Goal: Task Accomplishment & Management: Manage account settings

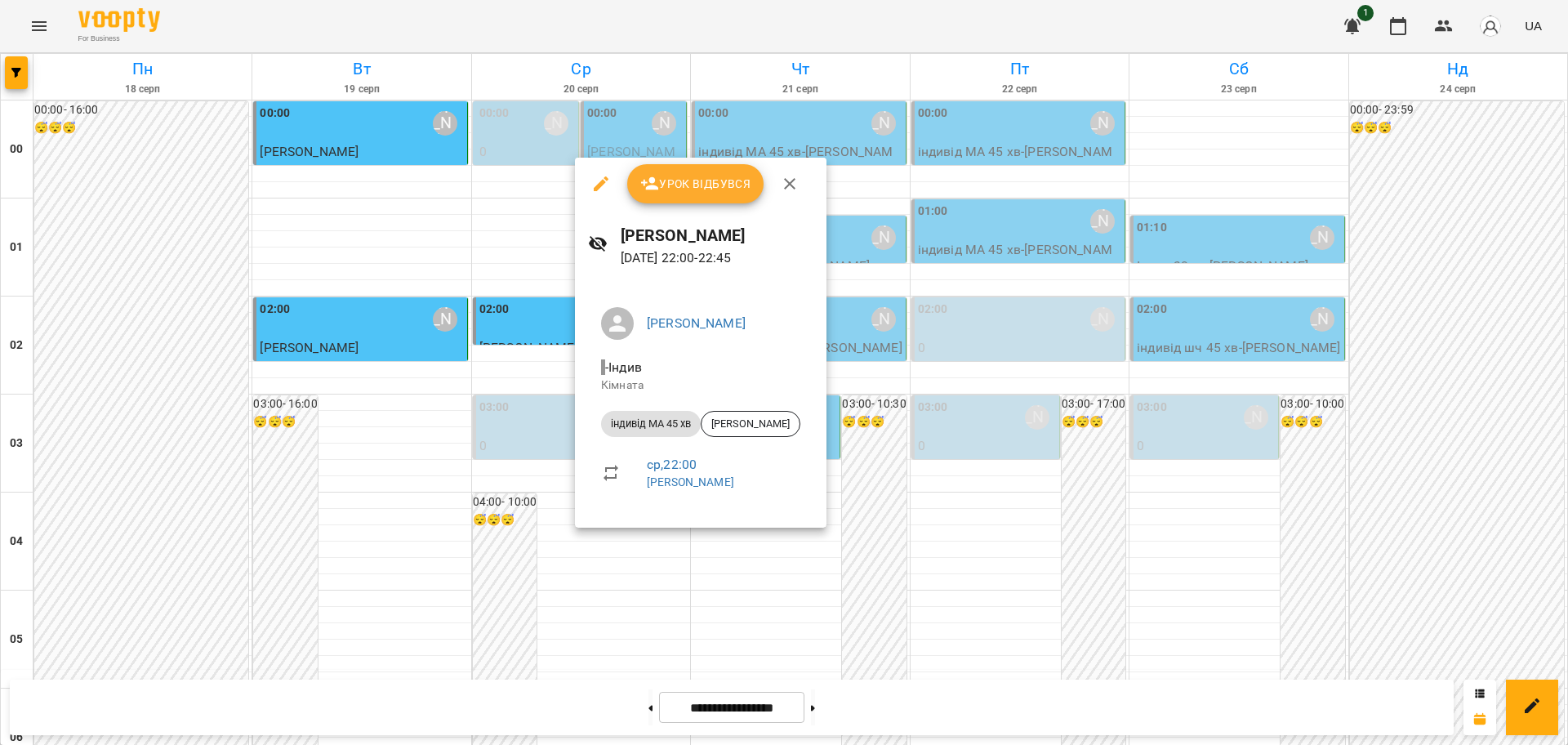
scroll to position [1783, 0]
click at [784, 187] on icon "button" at bounding box center [789, 183] width 11 height 11
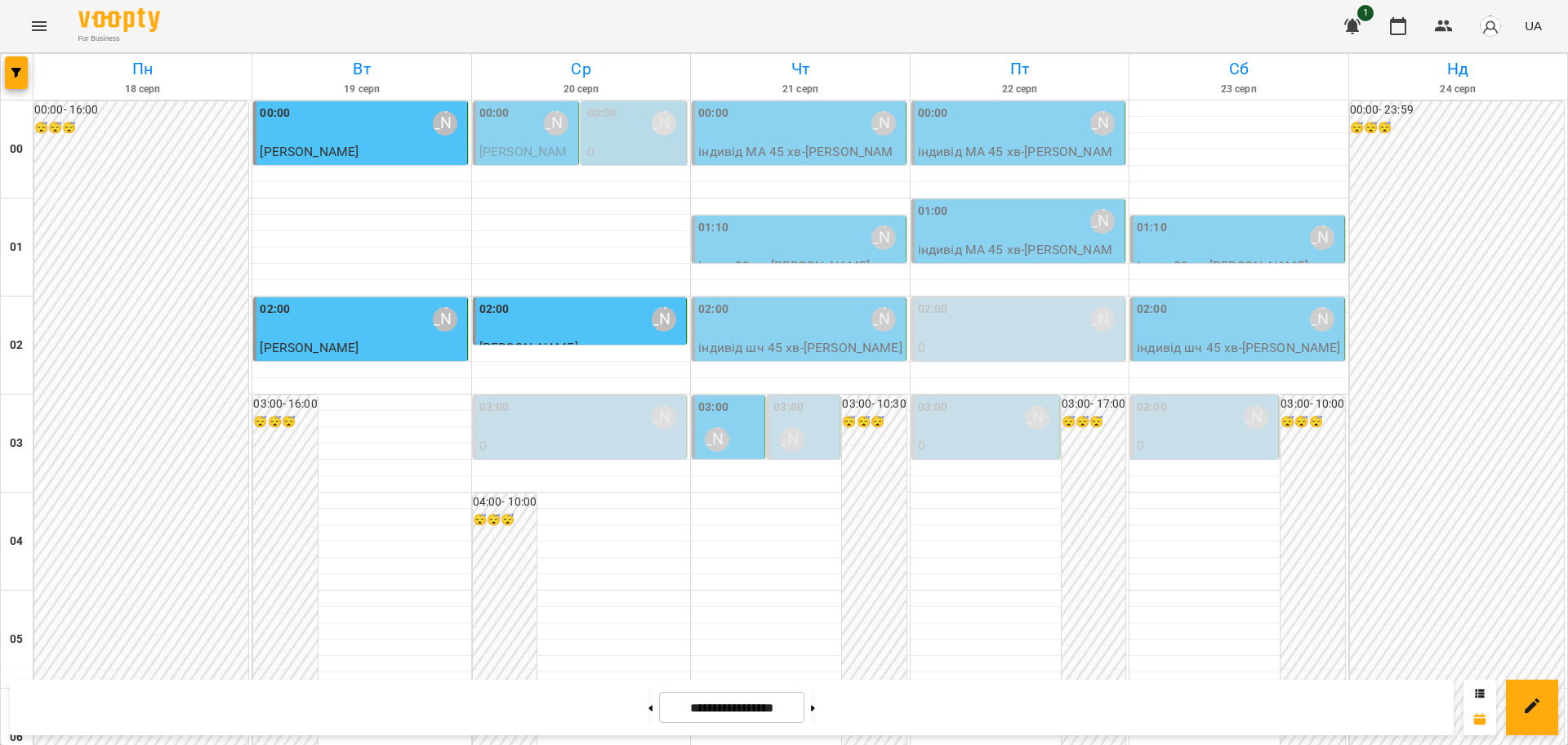
scroll to position [1737, 0]
click at [41, 25] on icon "Menu" at bounding box center [39, 26] width 20 height 20
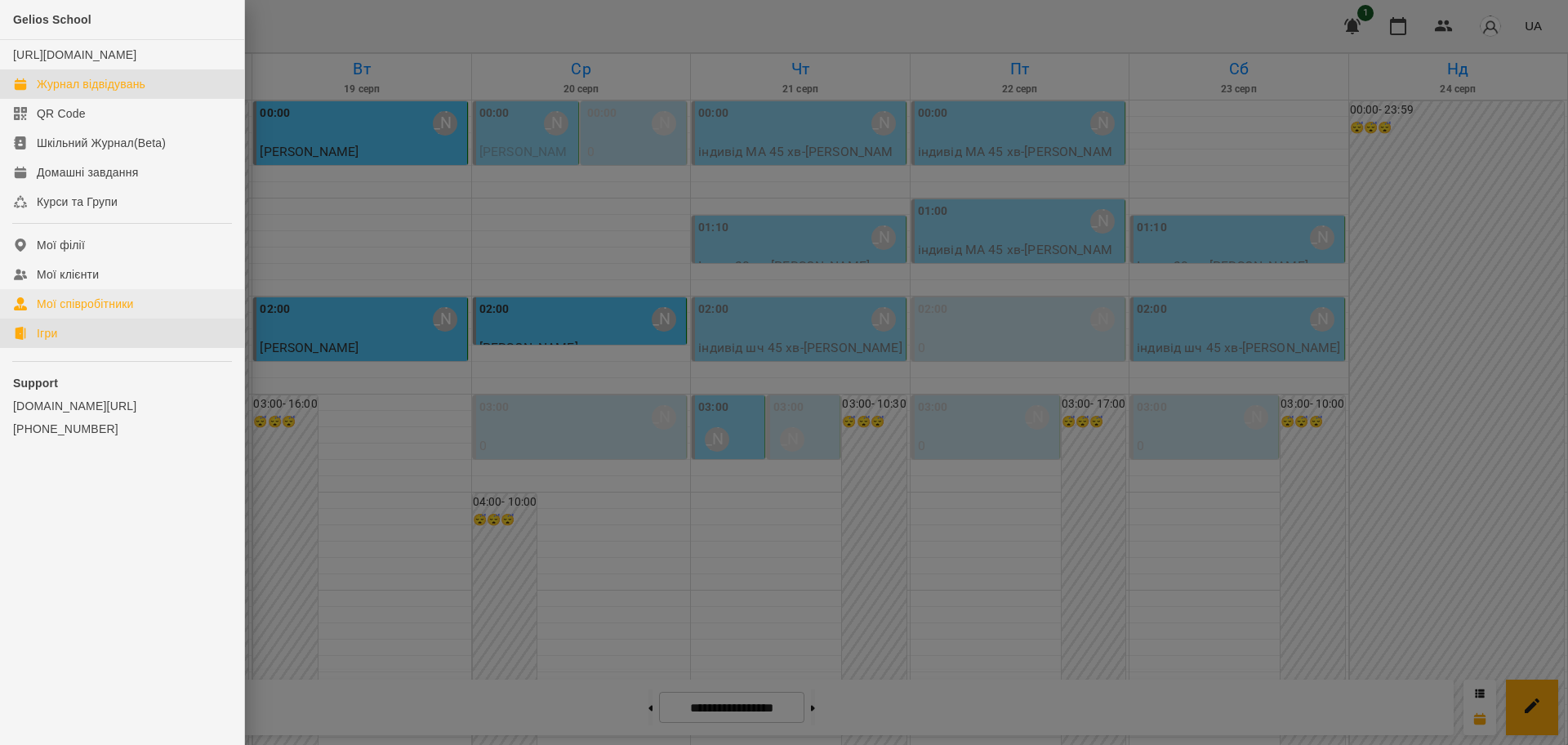
click at [65, 349] on link "Ігри" at bounding box center [122, 333] width 245 height 29
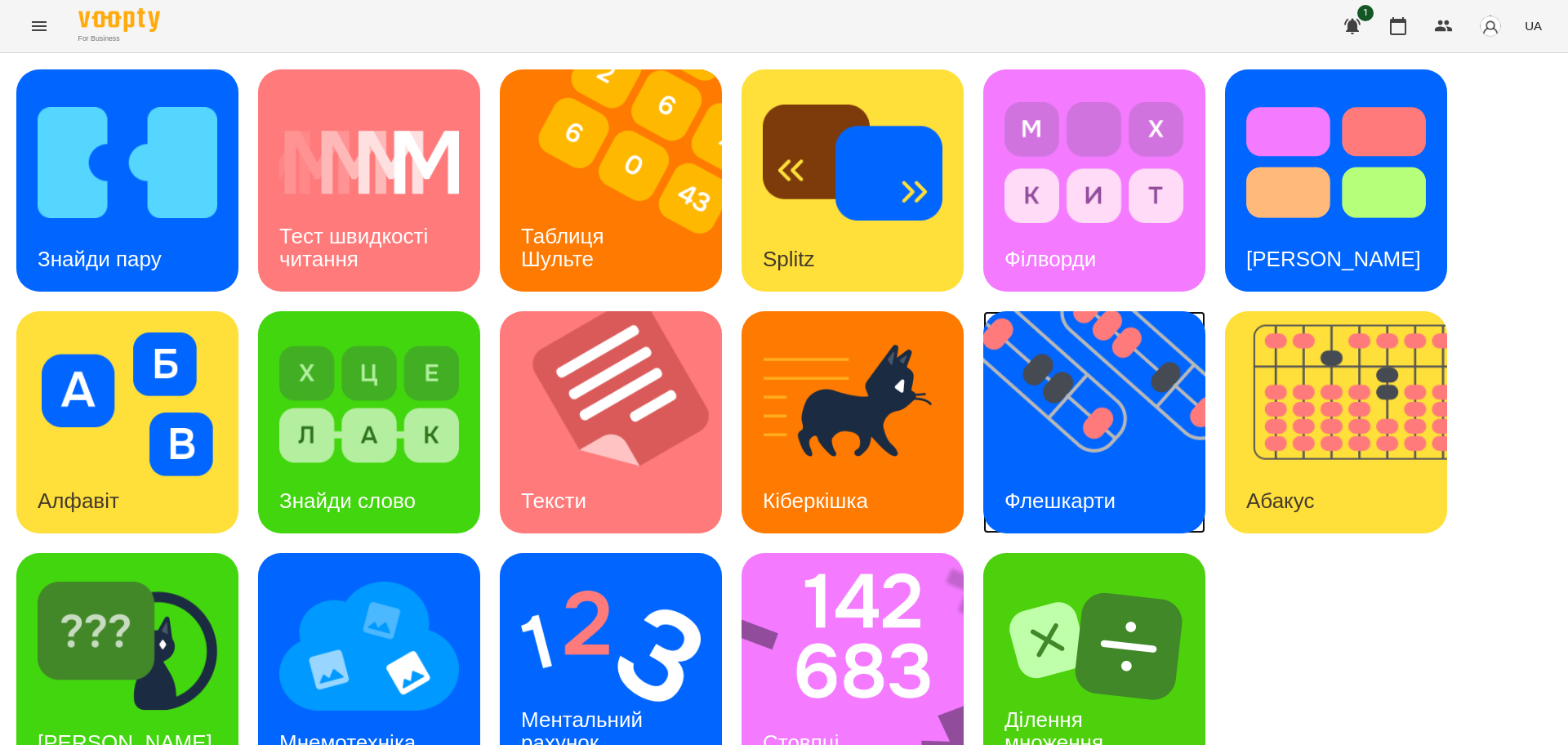
click at [1113, 413] on img at bounding box center [1104, 422] width 243 height 223
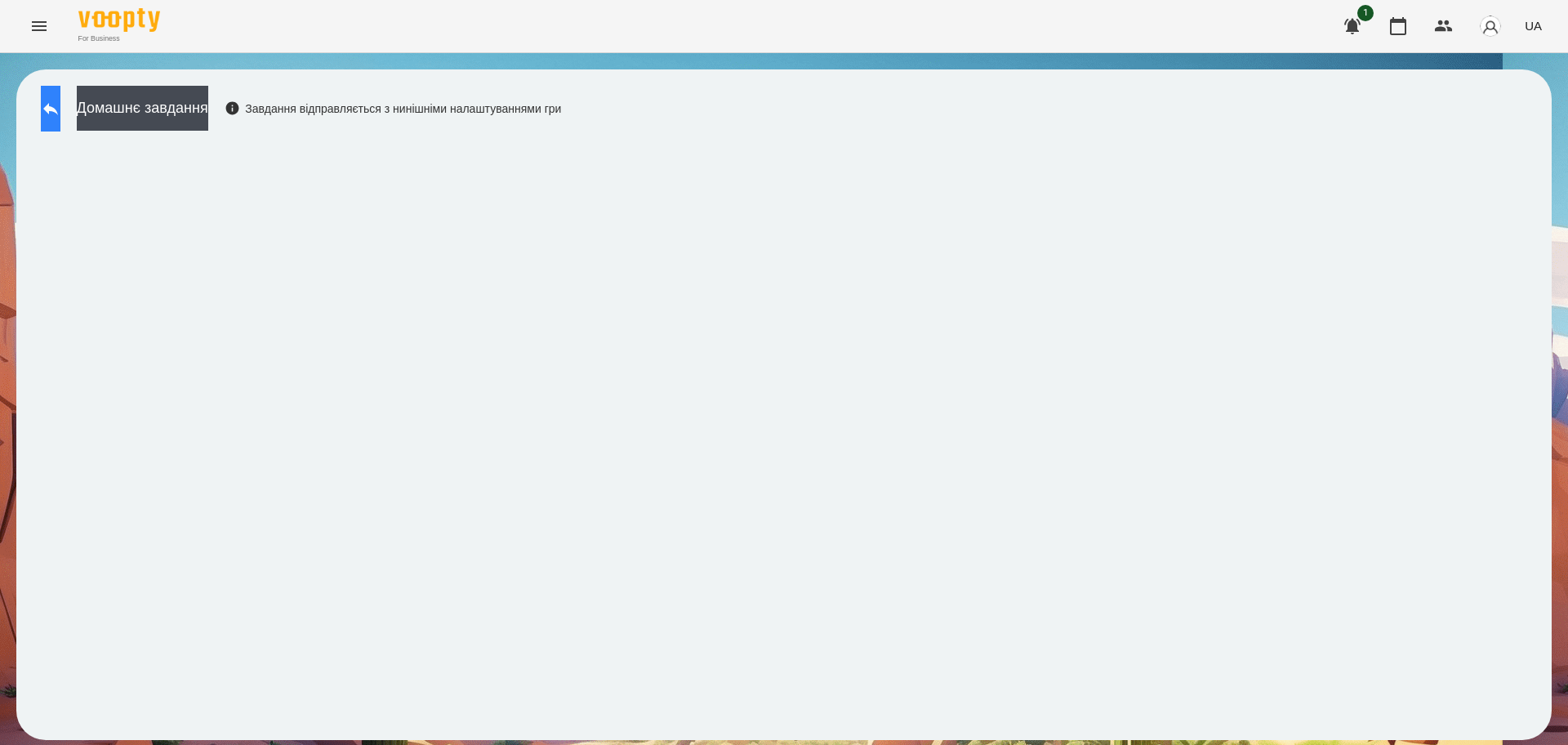
click at [53, 117] on button at bounding box center [51, 109] width 20 height 46
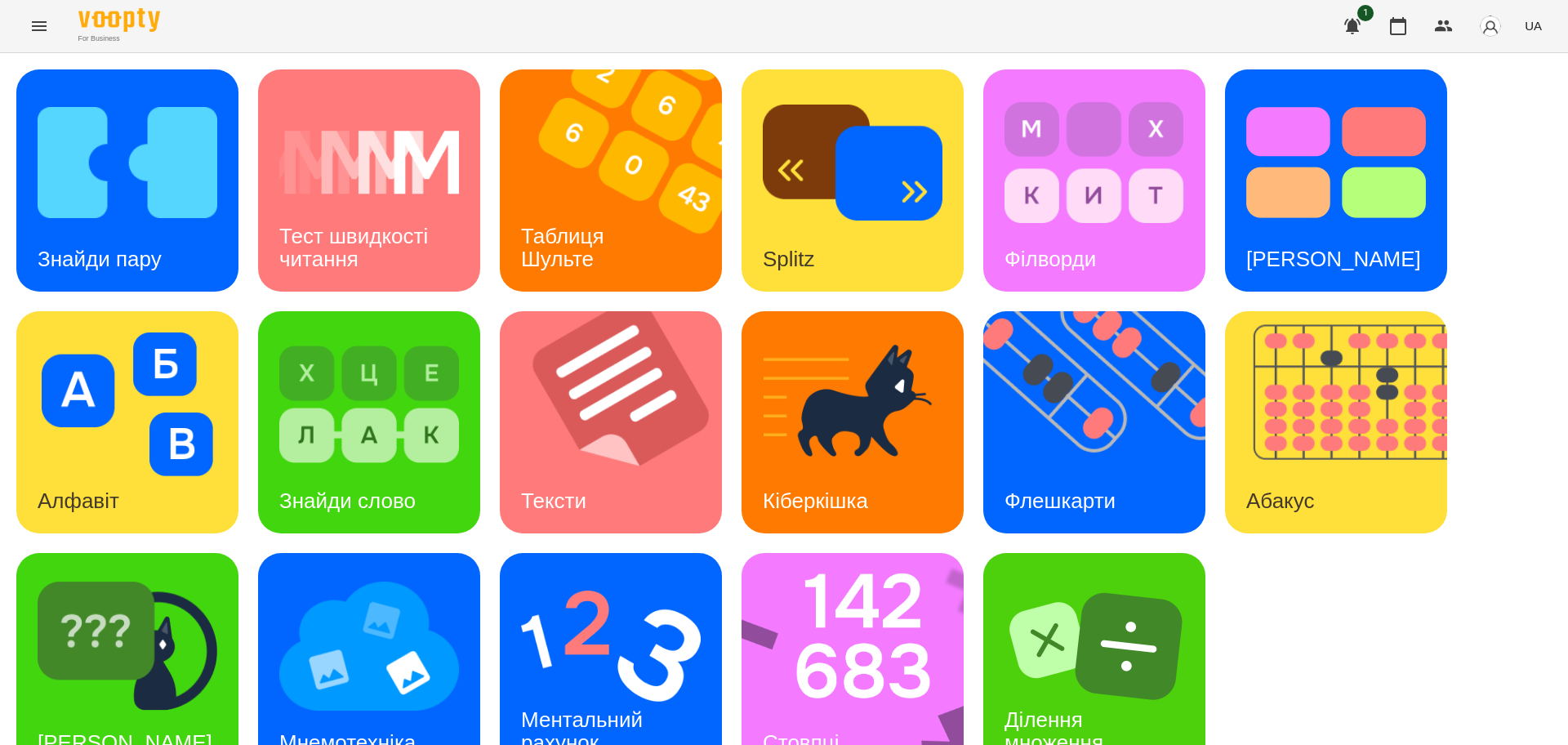
scroll to position [47, 0]
click at [830, 615] on img at bounding box center [863, 664] width 244 height 223
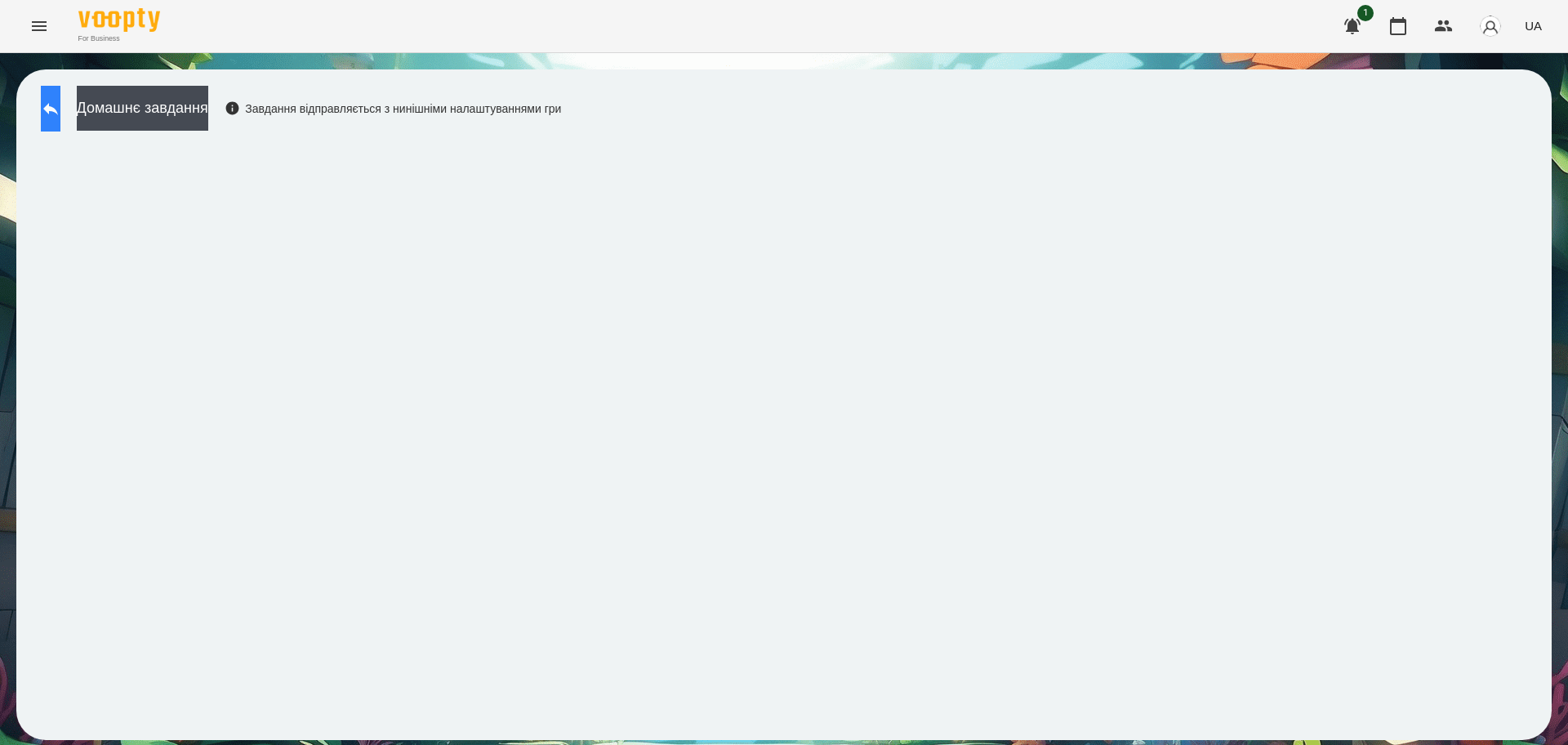
click at [61, 105] on icon at bounding box center [51, 109] width 20 height 20
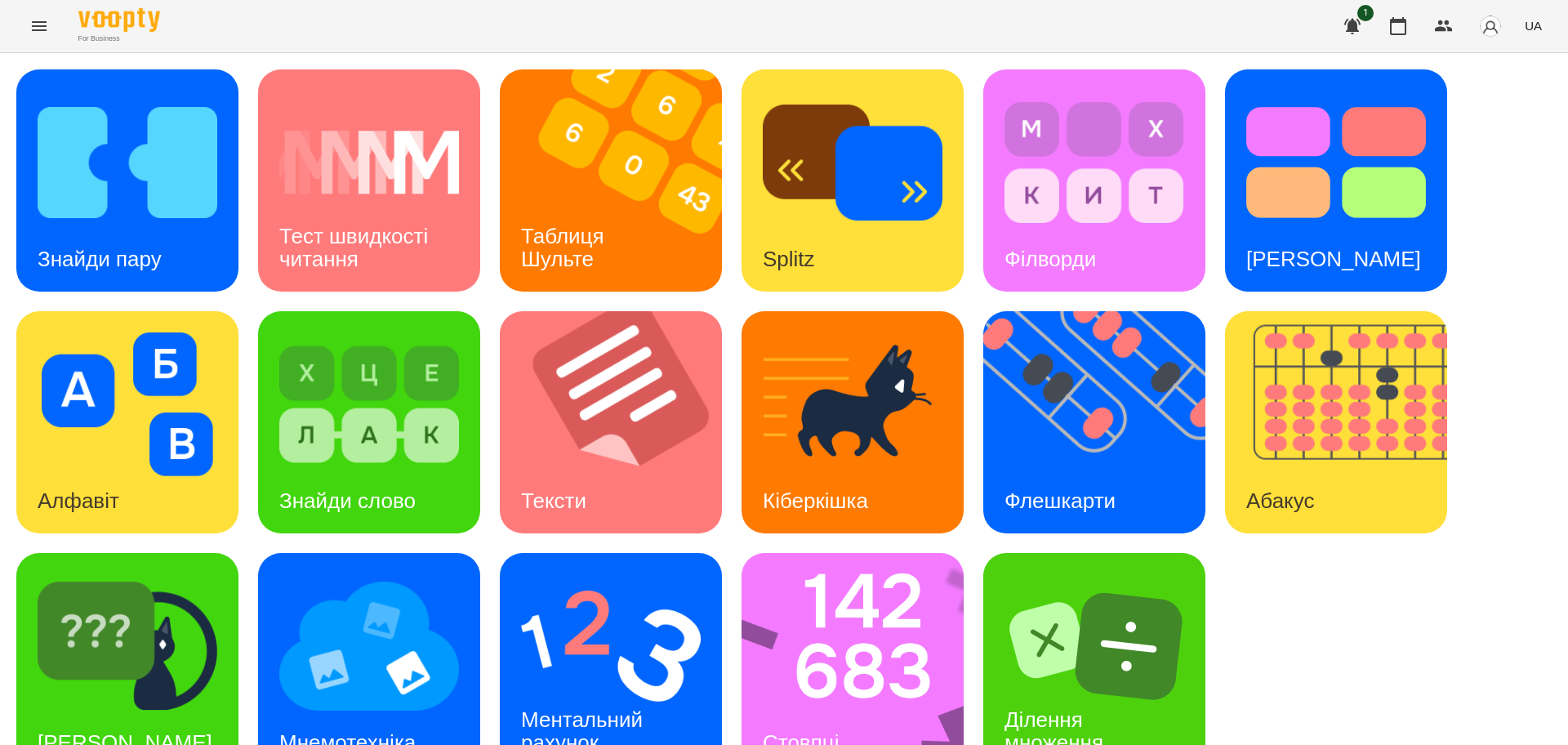
scroll to position [47, 0]
click at [584, 708] on h3 "Ментальний рахунок" at bounding box center [585, 731] width 128 height 47
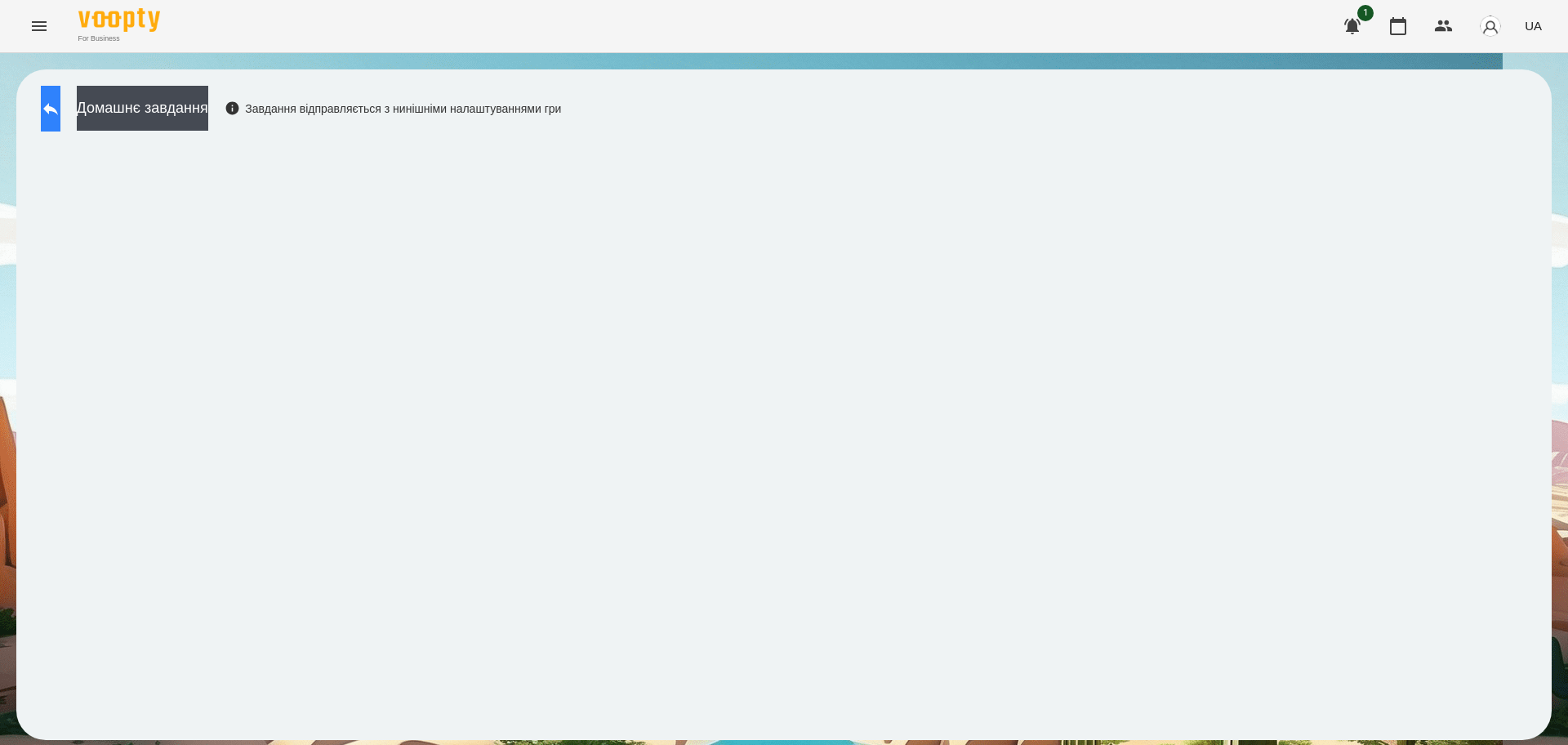
click at [61, 102] on icon at bounding box center [51, 109] width 20 height 20
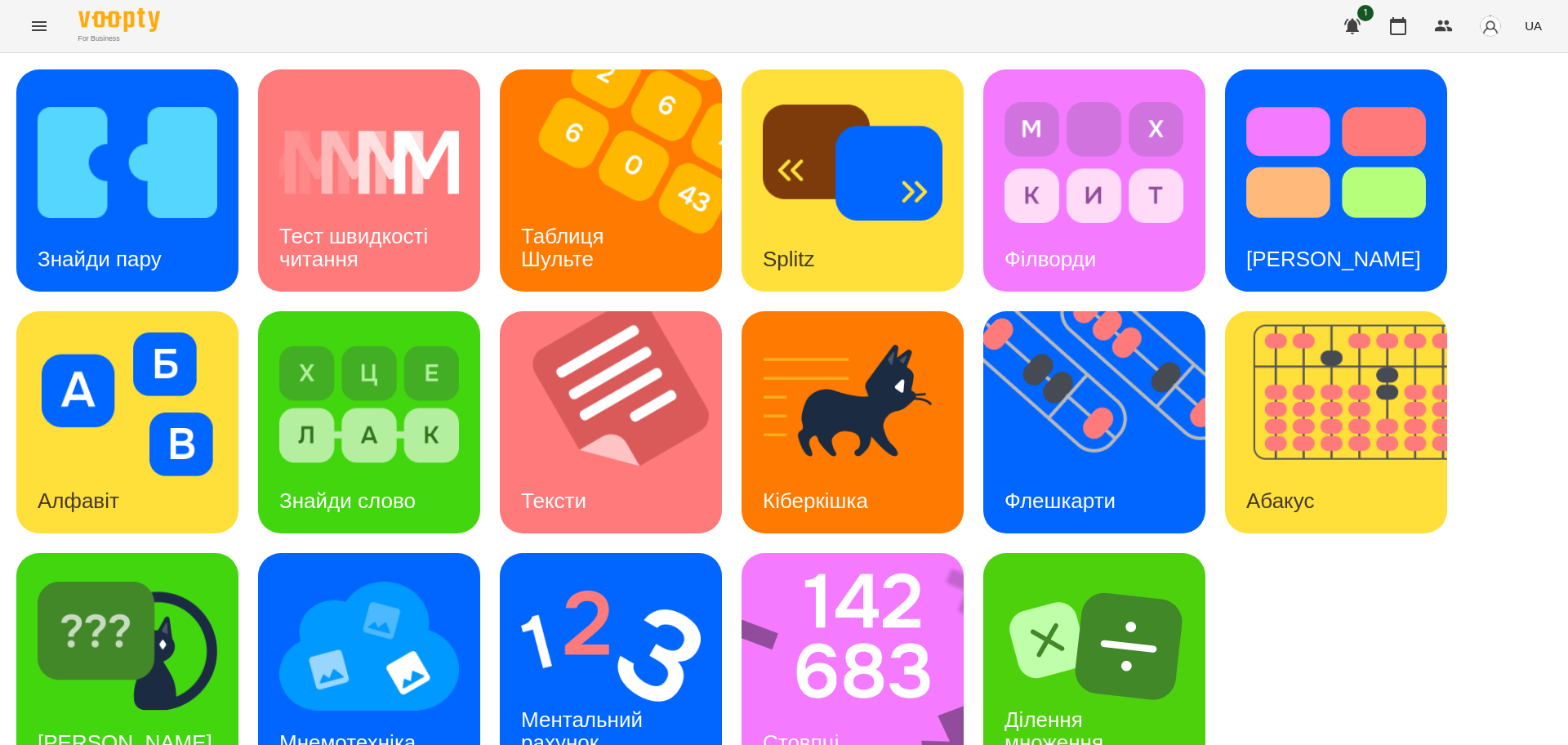
scroll to position [47, 0]
click at [543, 624] on img at bounding box center [611, 646] width 180 height 144
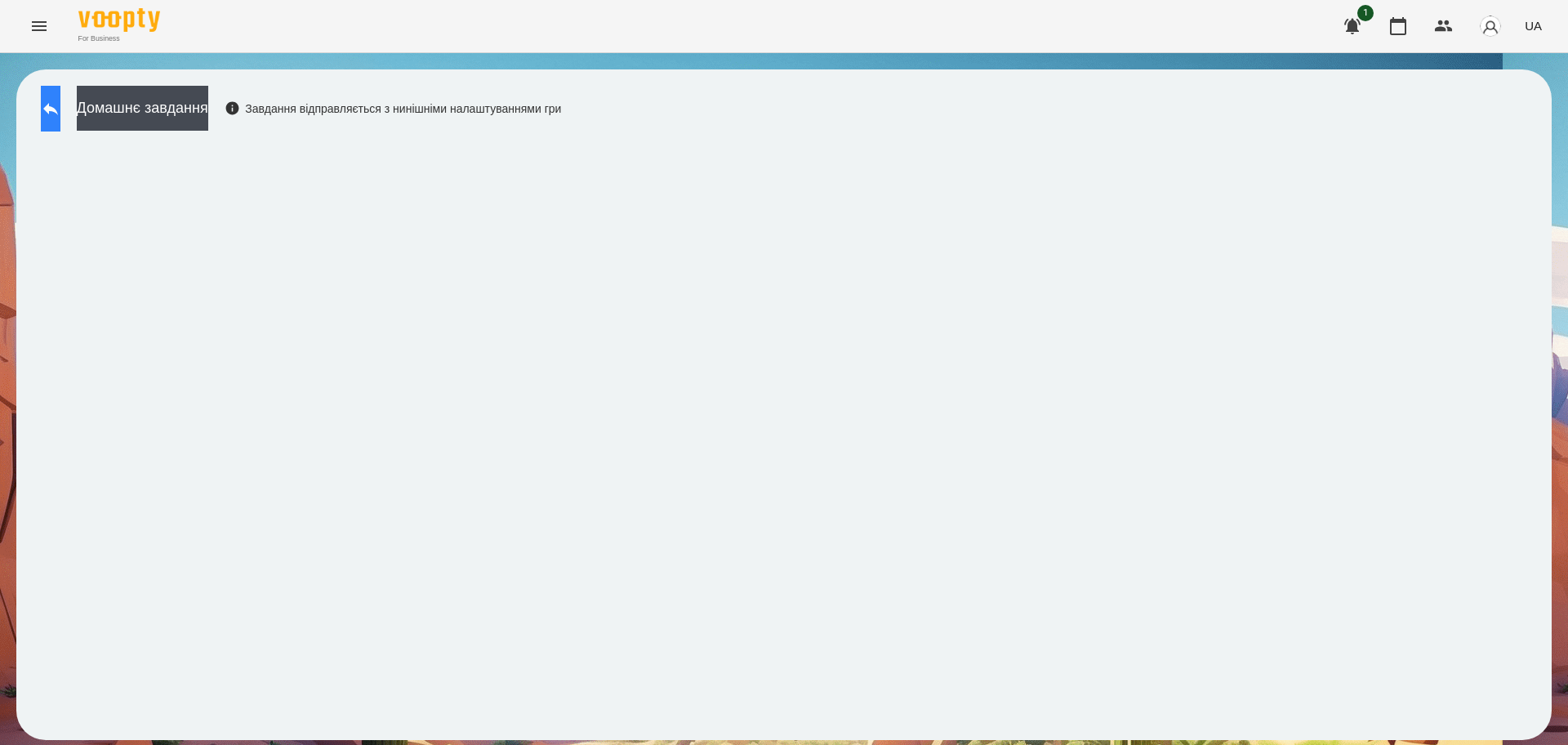
click at [58, 111] on icon at bounding box center [50, 109] width 15 height 12
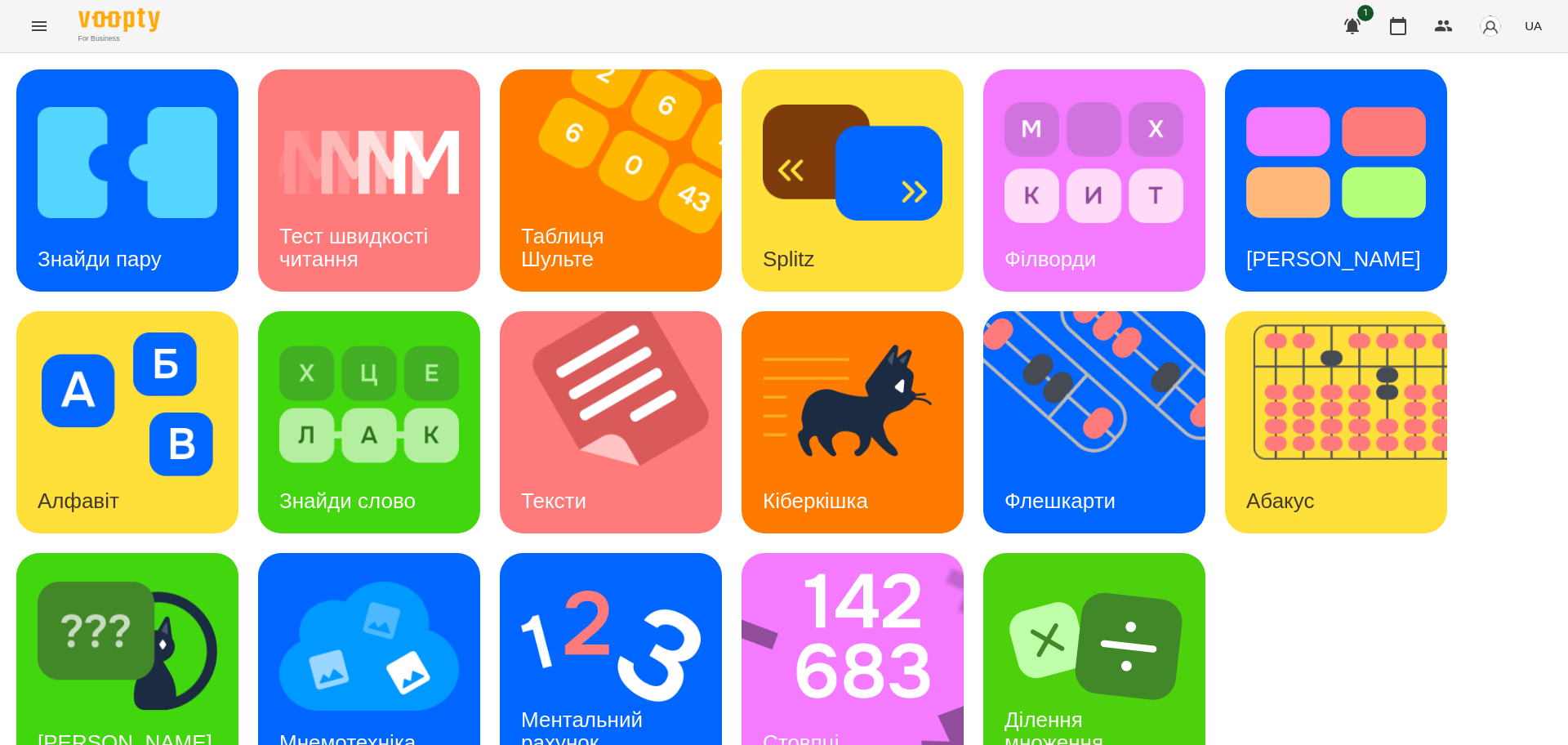
scroll to position [47, 0]
click at [154, 627] on img at bounding box center [128, 646] width 180 height 144
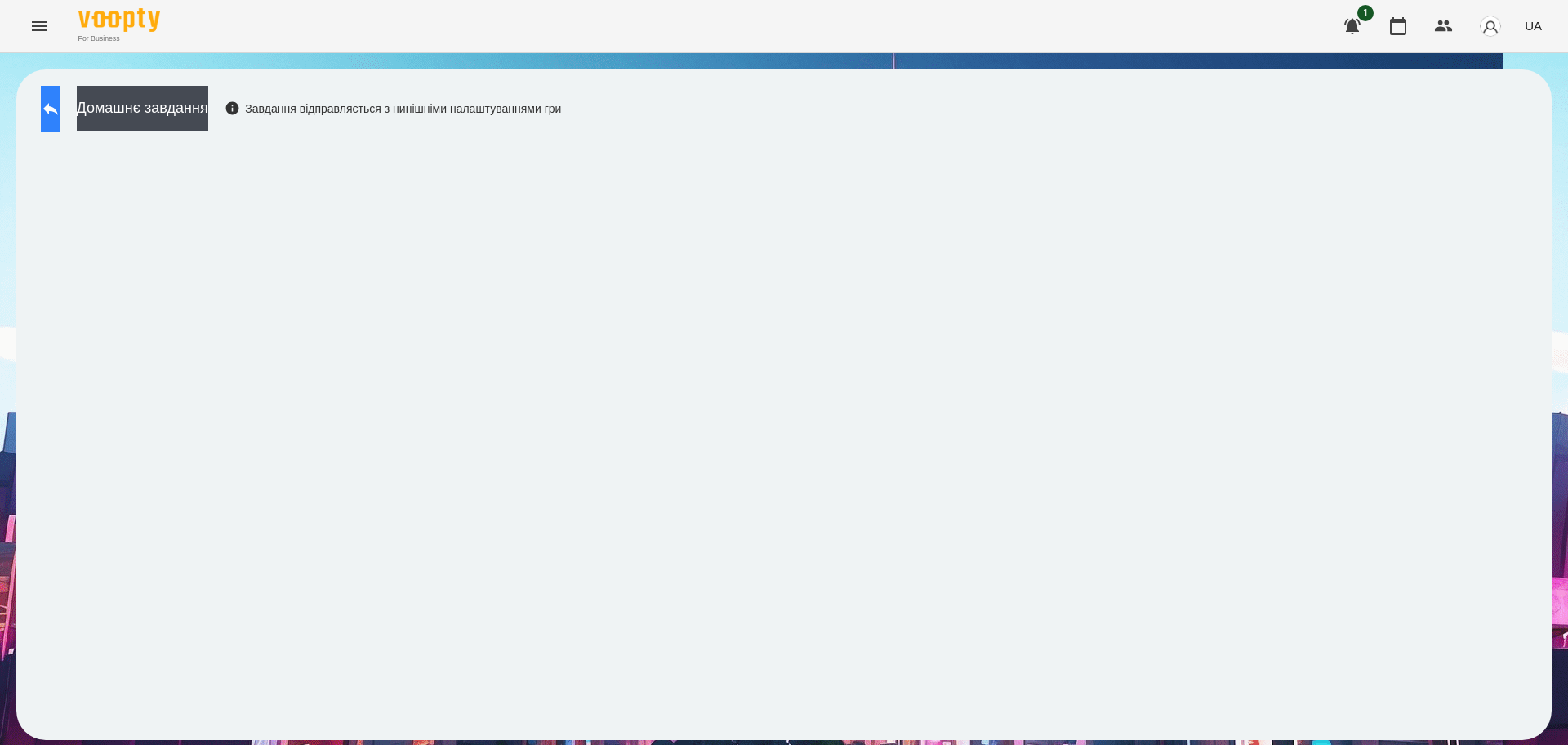
click at [56, 118] on button at bounding box center [51, 109] width 20 height 46
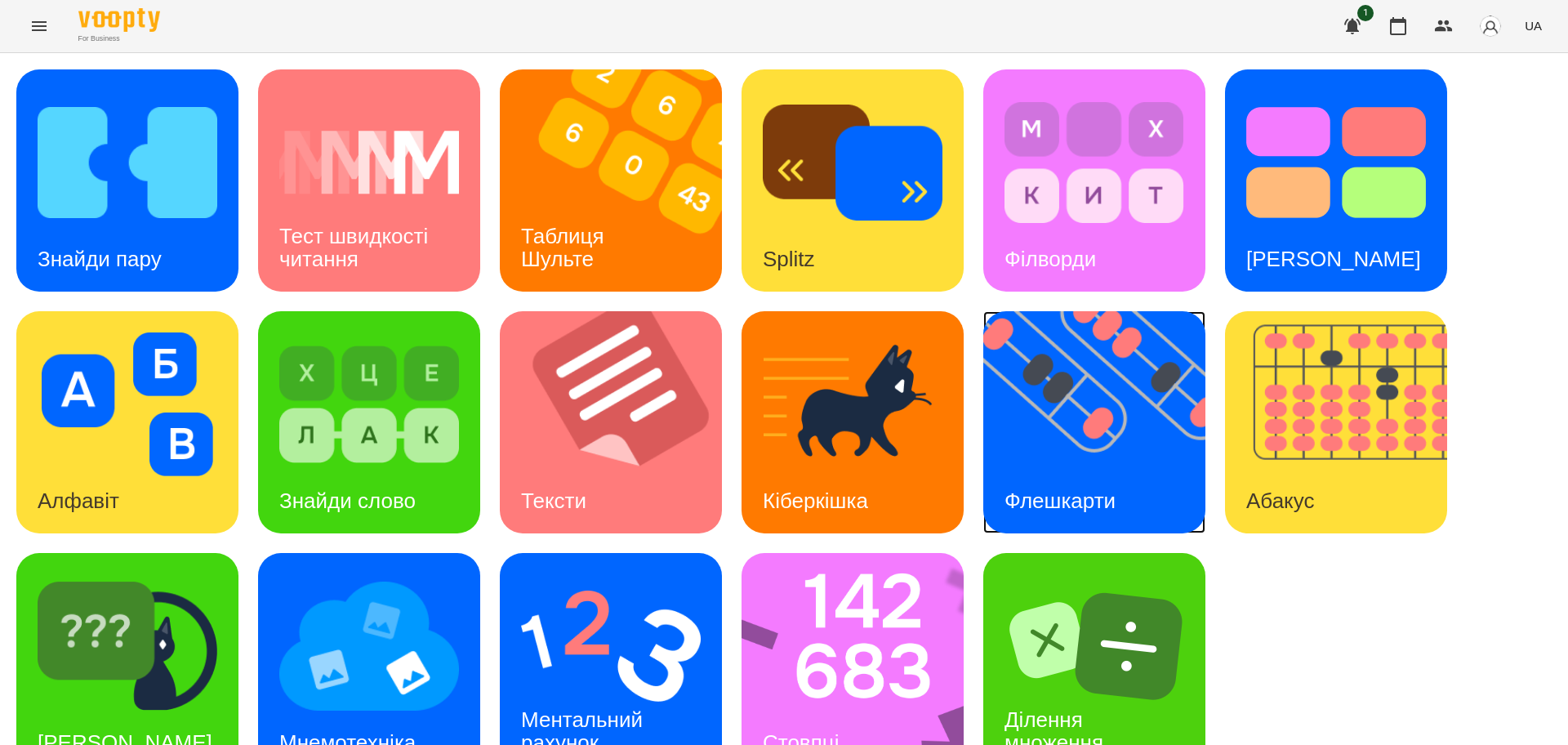
click at [1123, 460] on img at bounding box center [1104, 422] width 243 height 223
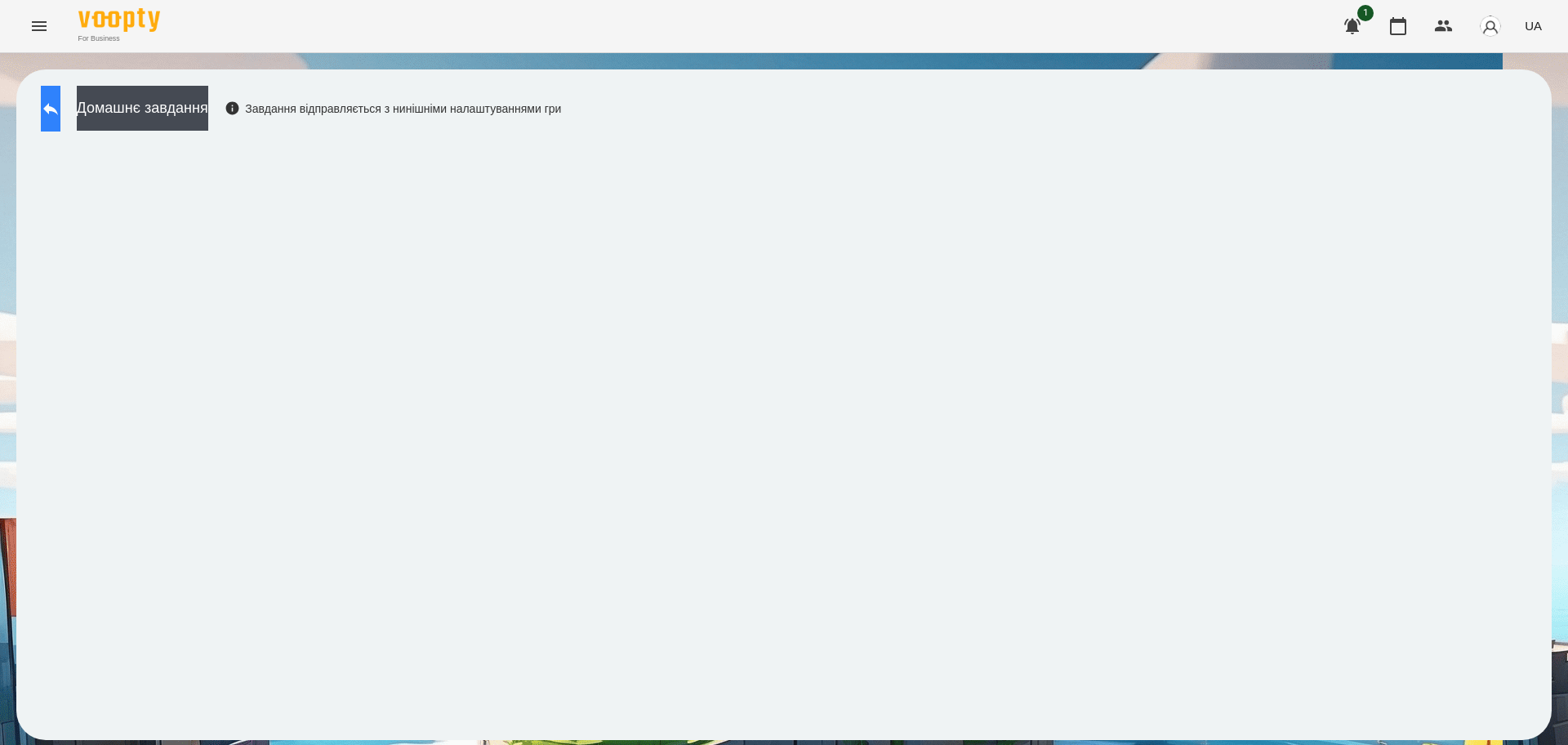
click at [61, 101] on icon at bounding box center [51, 109] width 20 height 20
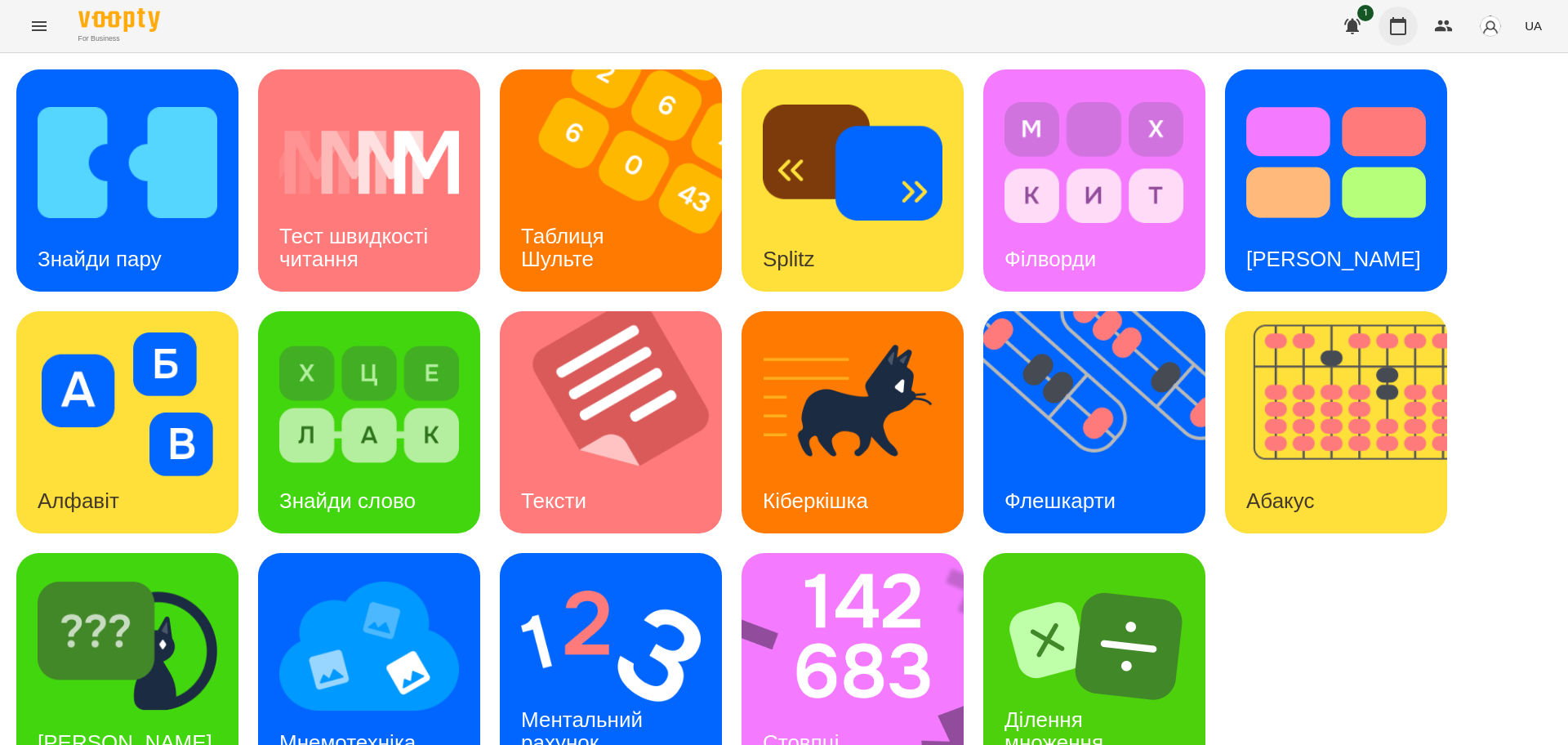
click at [1400, 27] on icon "button" at bounding box center [1398, 26] width 20 height 20
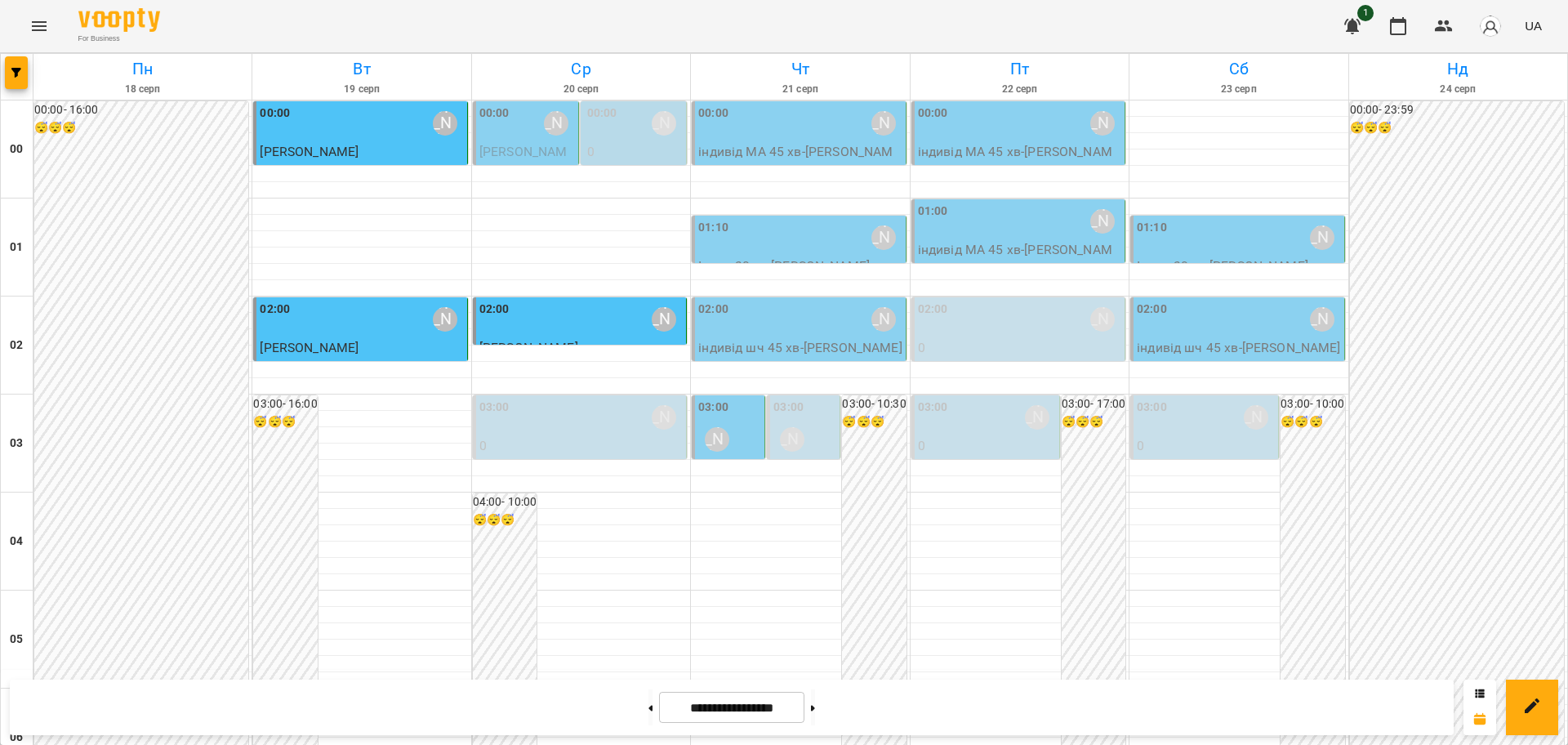
scroll to position [1578, 0]
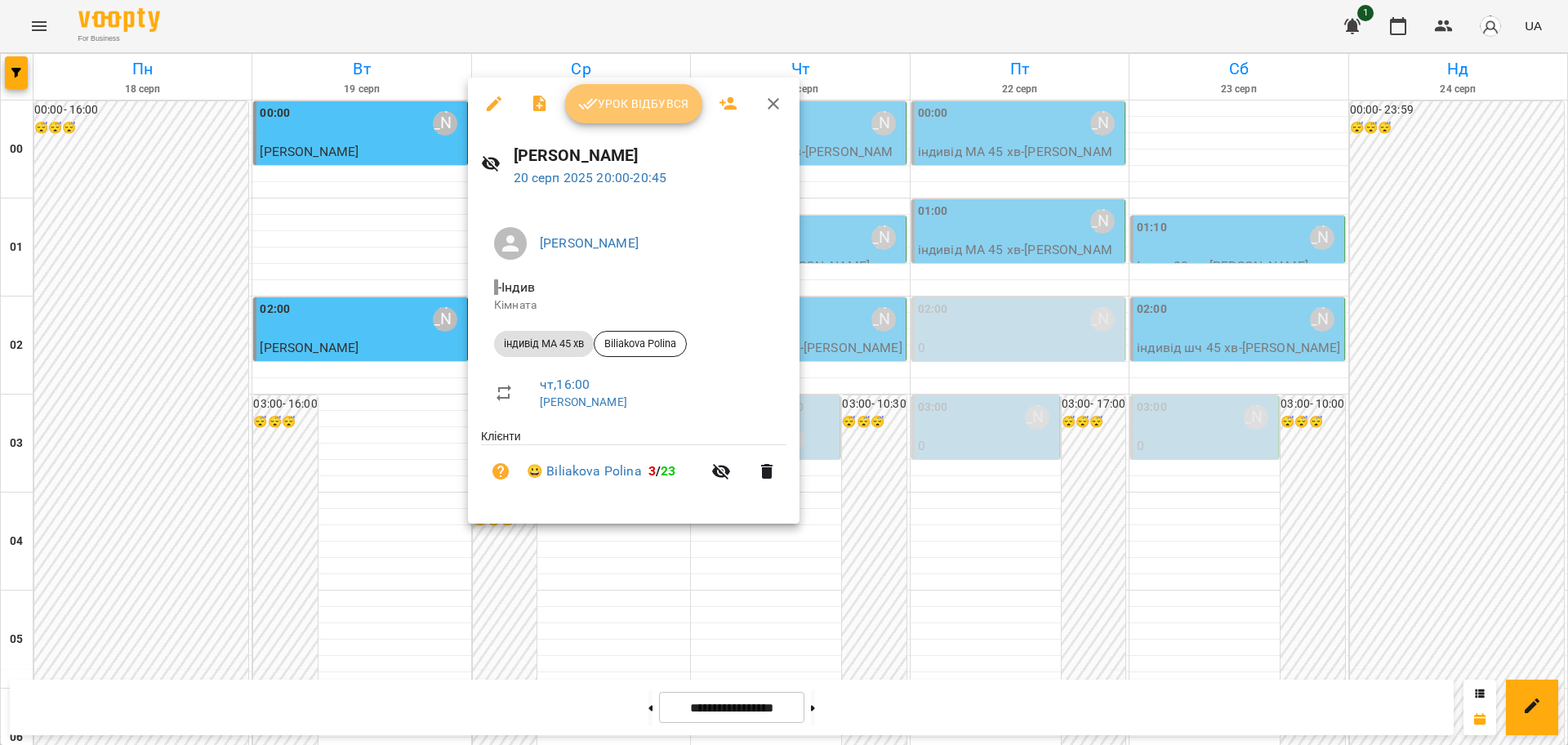
click at [645, 103] on span "Урок відбувся" at bounding box center [633, 104] width 111 height 20
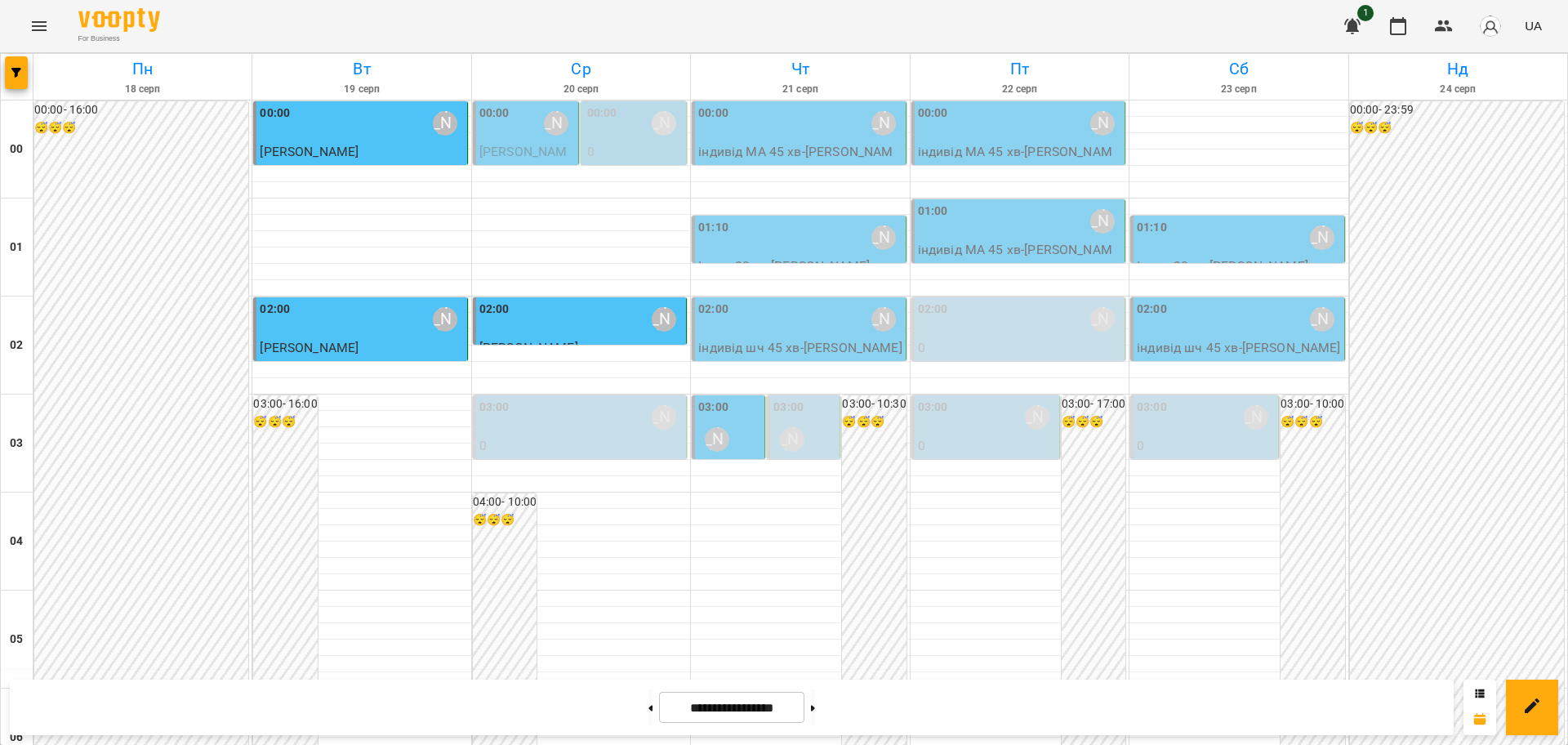
scroll to position [1476, 0]
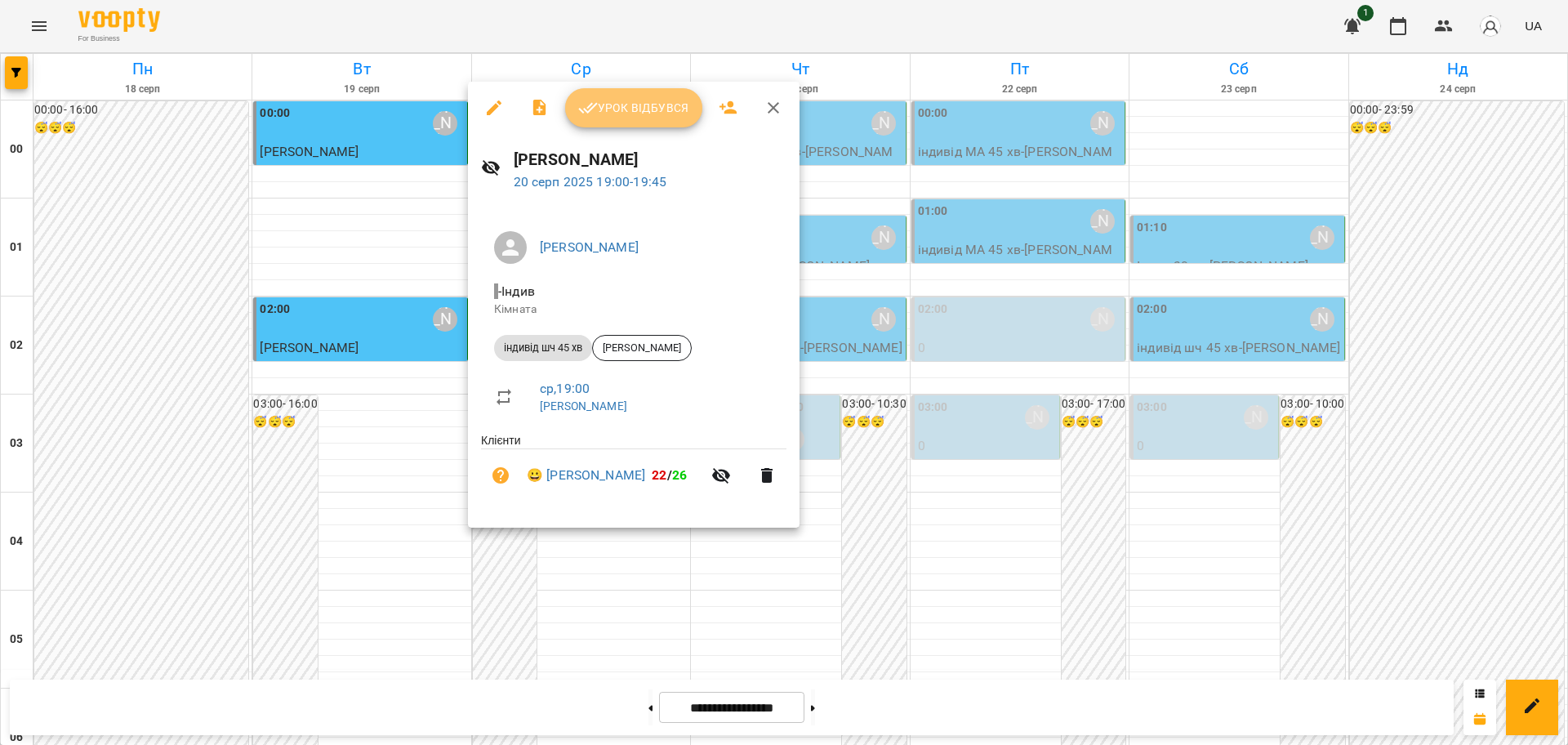
click at [637, 99] on span "Урок відбувся" at bounding box center [633, 108] width 111 height 20
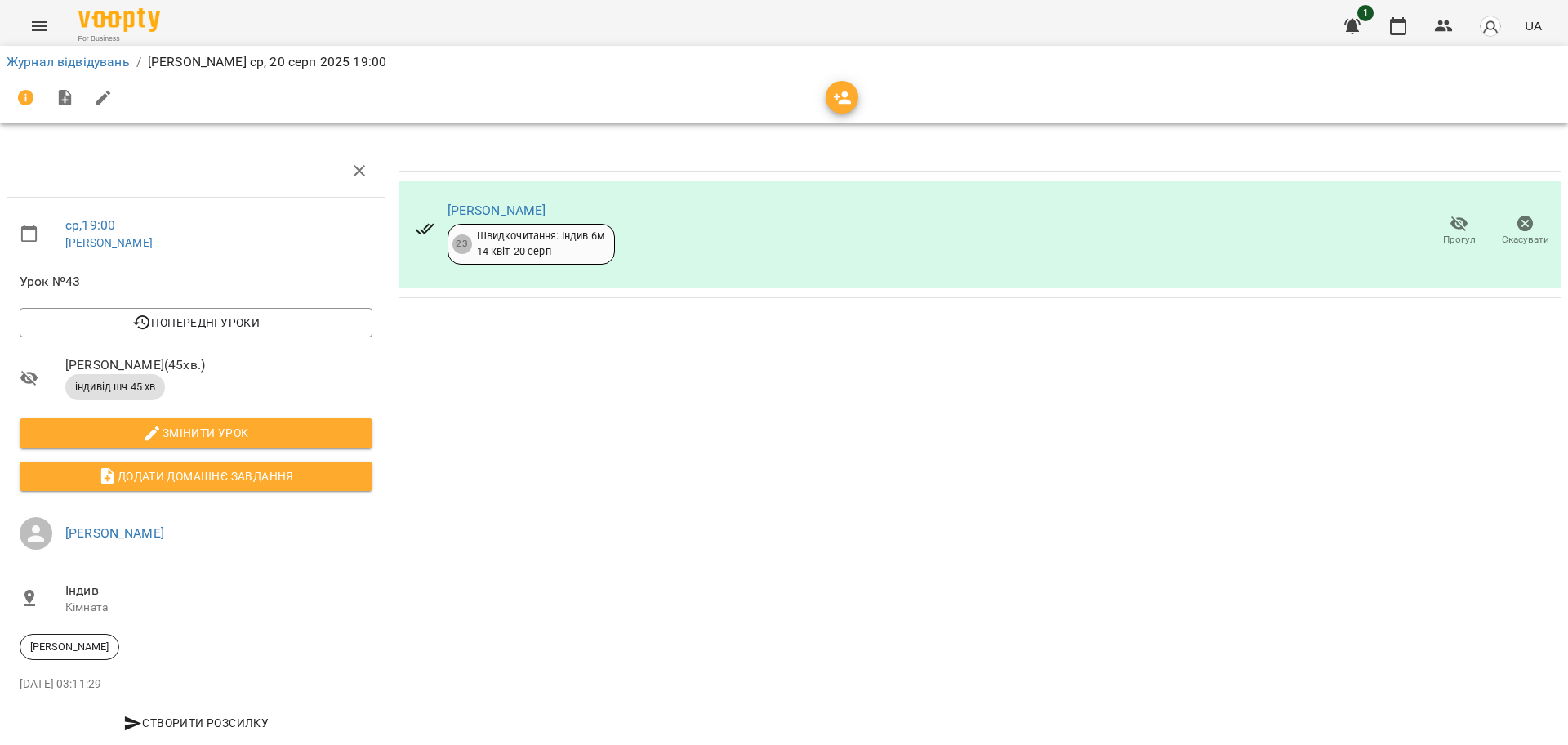
click at [1450, 223] on icon "button" at bounding box center [1459, 225] width 18 height 16
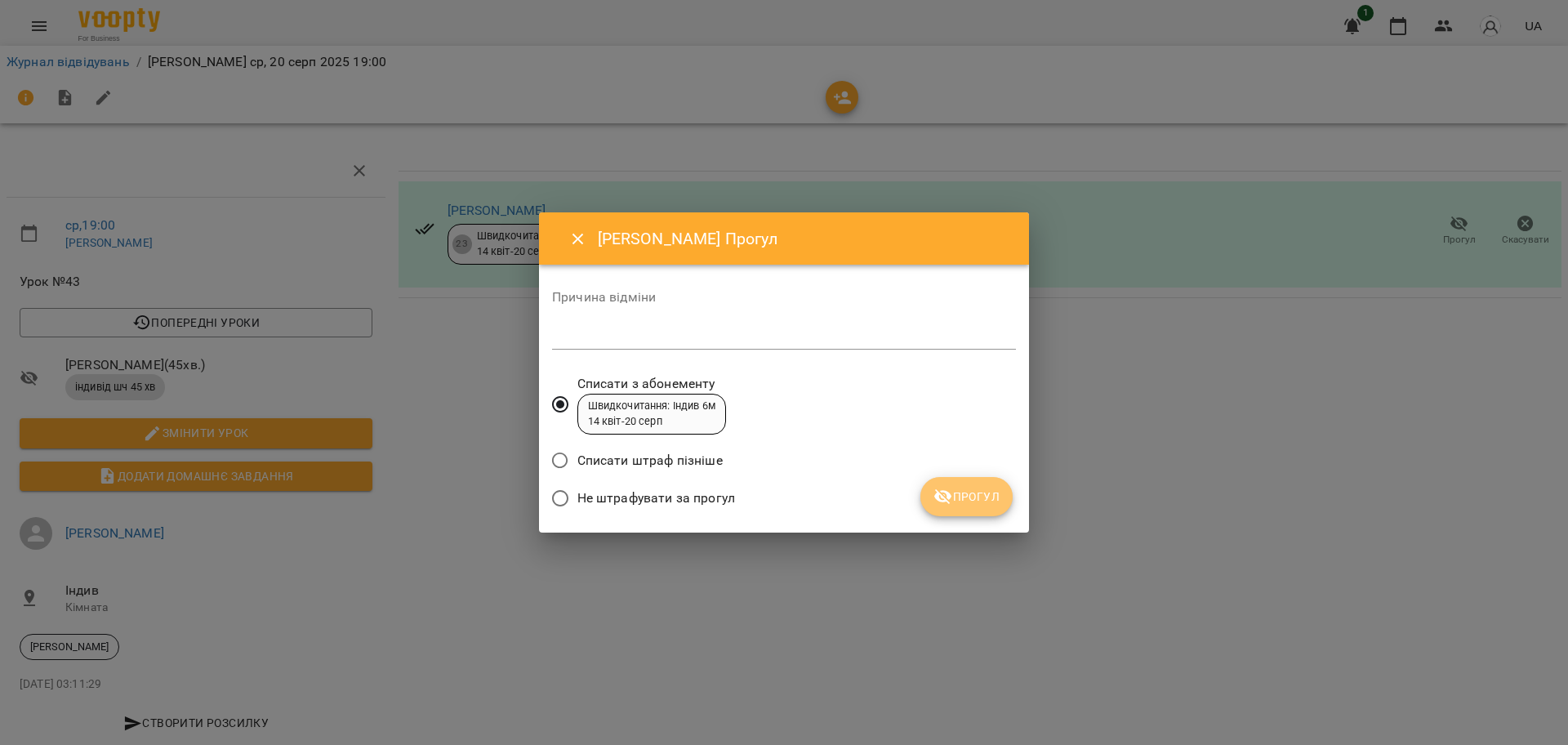
click at [991, 501] on span "Прогул" at bounding box center [966, 497] width 66 height 20
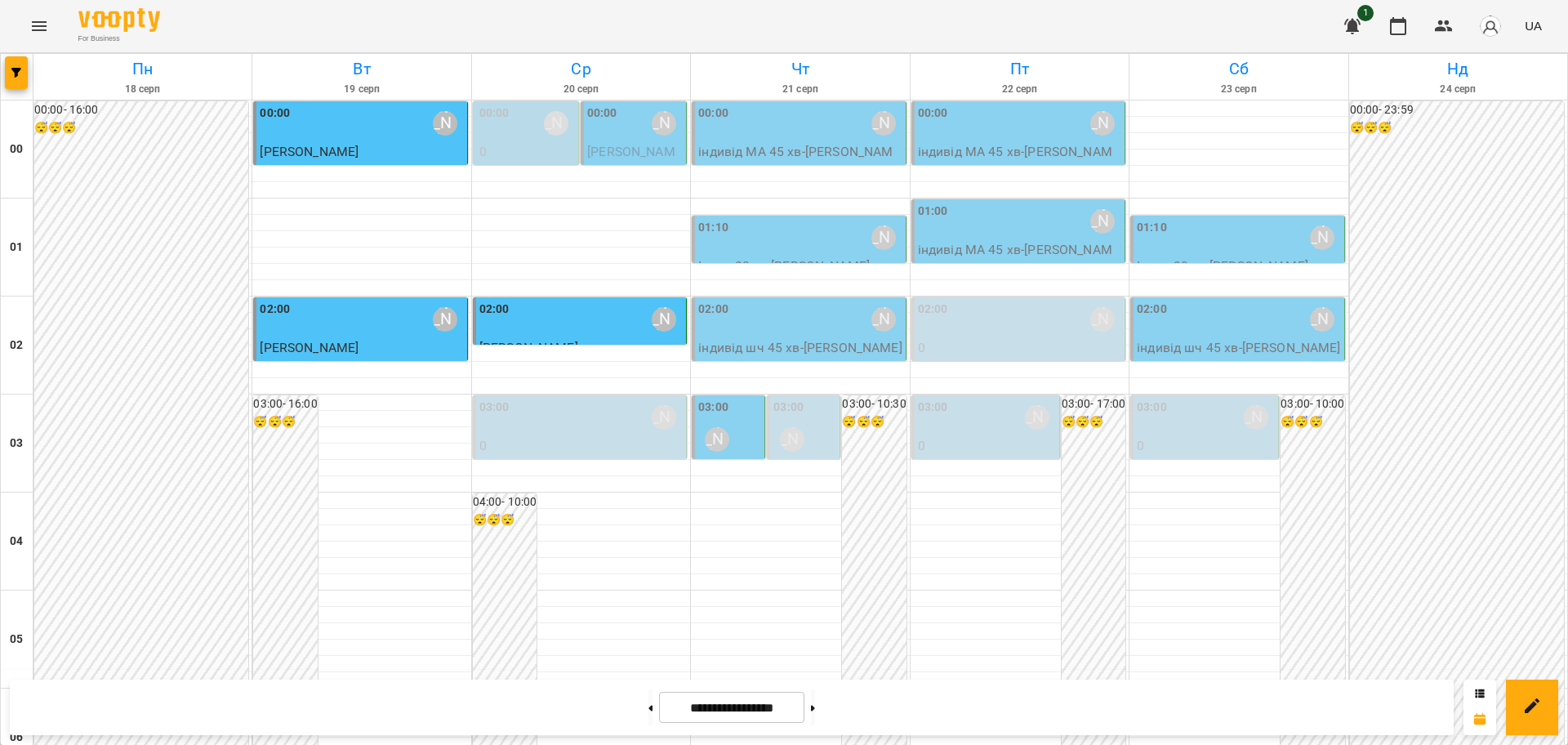
scroll to position [1783, 0]
